Goal: Transaction & Acquisition: Book appointment/travel/reservation

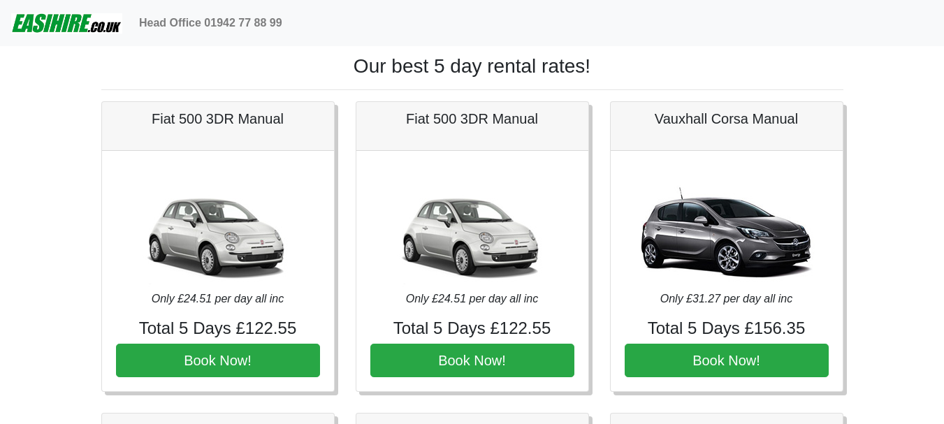
scroll to position [2352, 0]
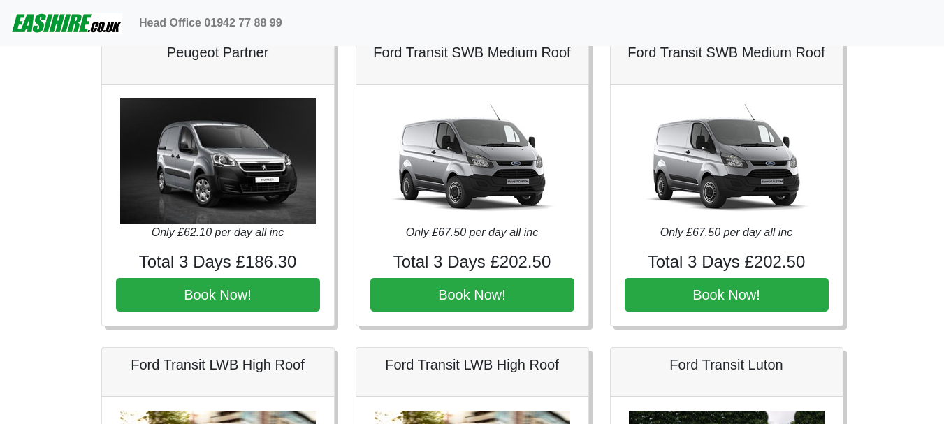
scroll to position [978, 0]
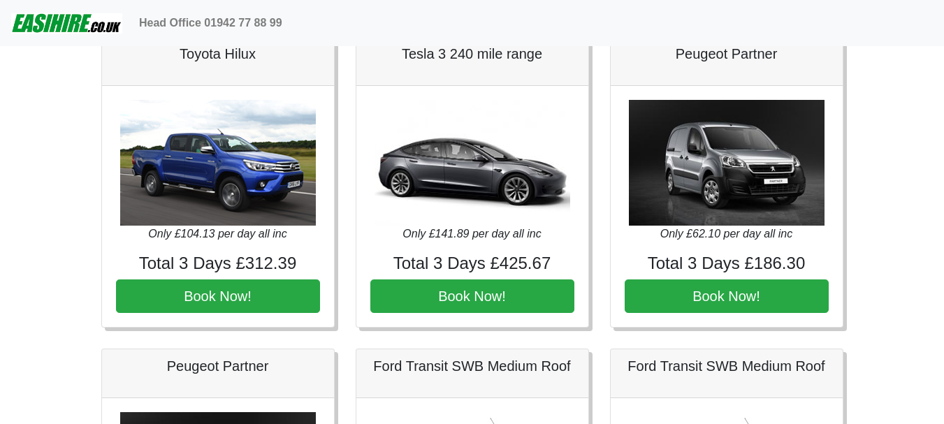
scroll to position [698, 0]
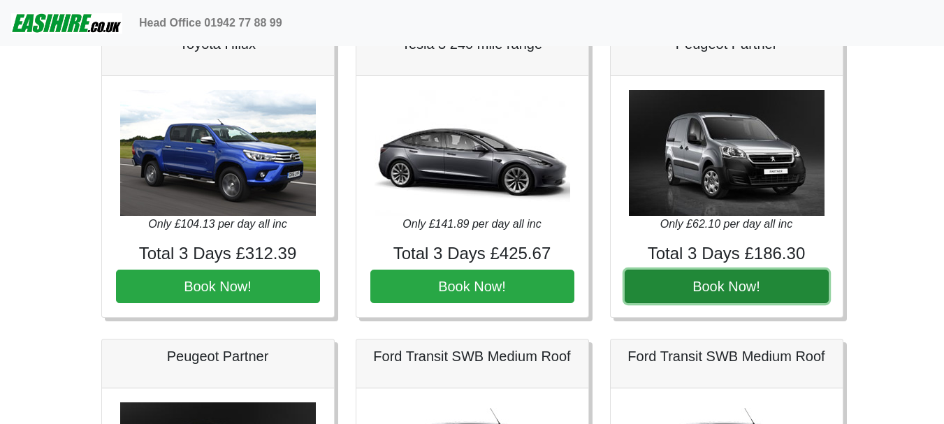
click at [651, 284] on button "Book Now!" at bounding box center [726, 287] width 204 height 34
